Goal: Task Accomplishment & Management: Manage account settings

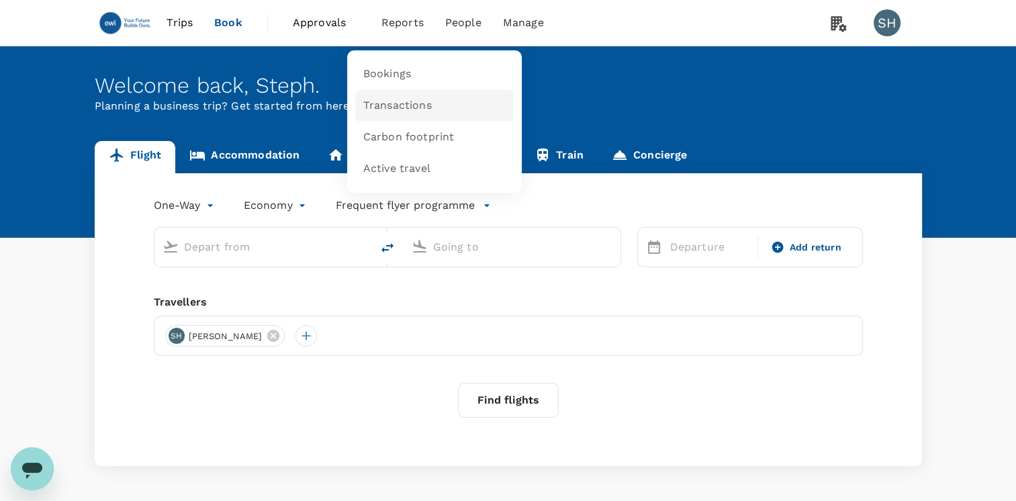
click at [427, 113] on link "Transactions" at bounding box center [434, 106] width 158 height 32
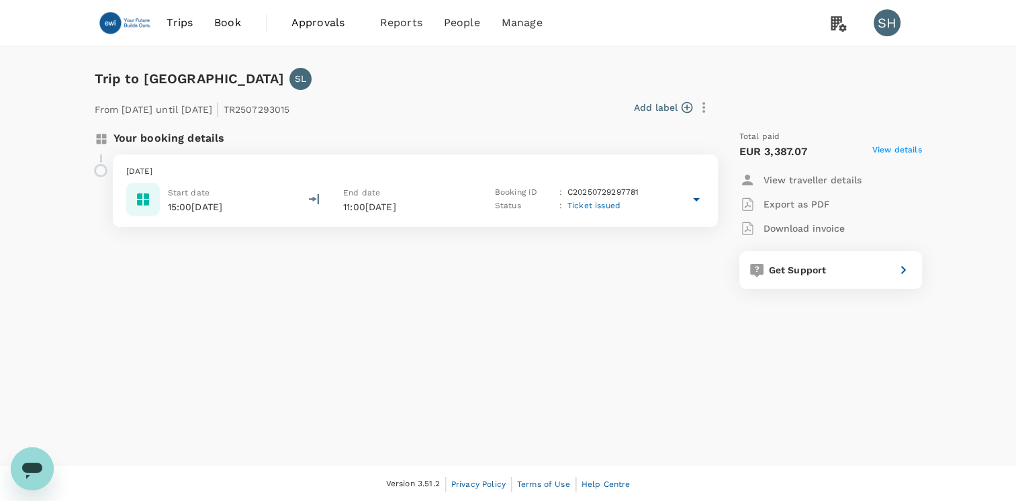
click at [778, 229] on p "Download invoice" at bounding box center [803, 228] width 81 height 13
click at [324, 83] on div "From [DATE] until [DATE] | TR2507293015 Add label Your booking details [DATE] S…" at bounding box center [497, 189] width 849 height 242
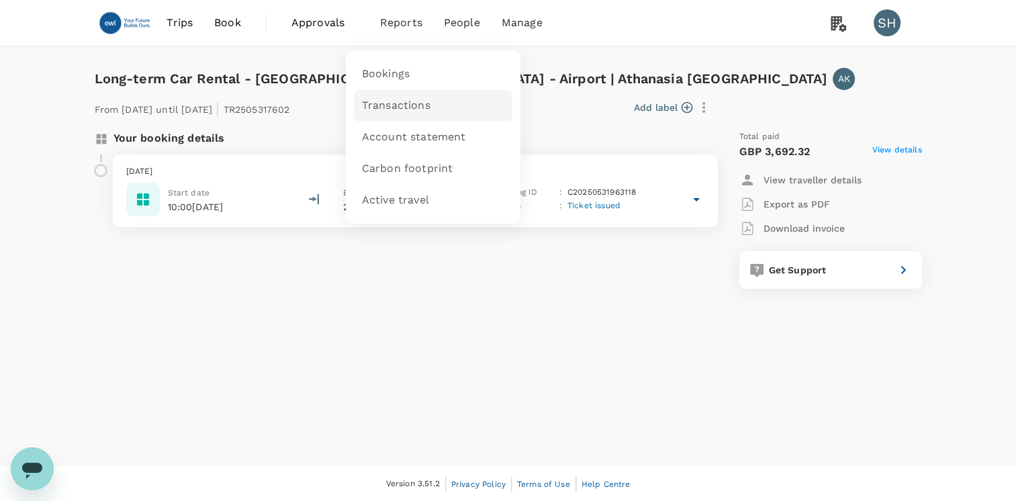
click at [392, 105] on span "Transactions" at bounding box center [396, 105] width 68 height 15
